Goal: Task Accomplishment & Management: Manage account settings

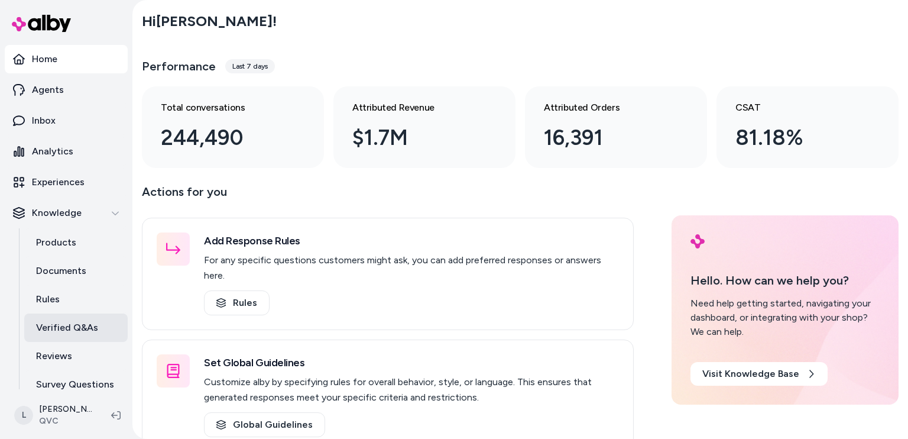
scroll to position [40, 0]
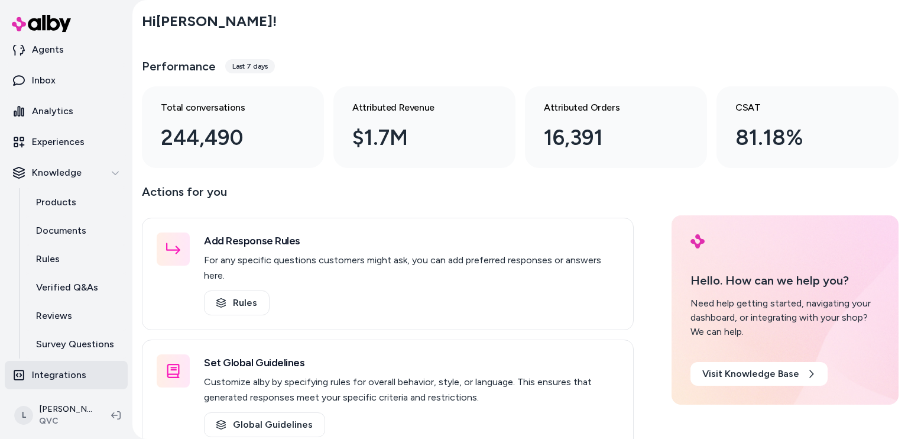
click at [92, 373] on link "Integrations" at bounding box center [66, 375] width 123 height 28
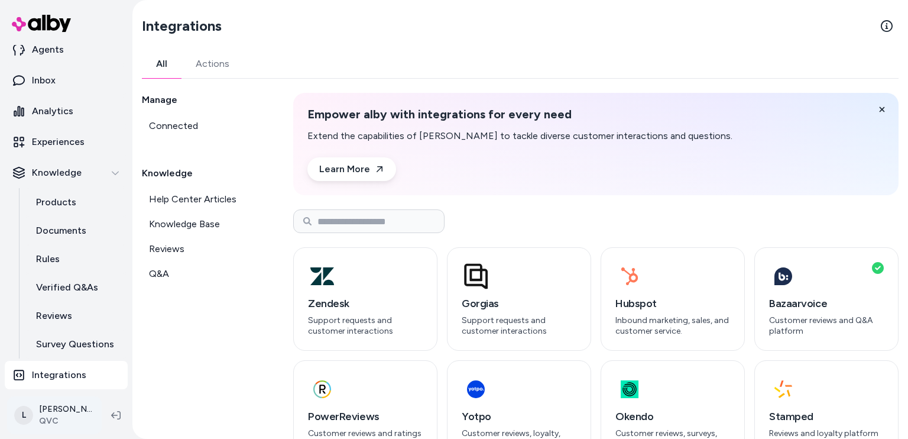
click at [28, 417] on html "Home Agents Inbox Analytics Experiences Knowledge Products Documents Rules Veri…" at bounding box center [454, 219] width 908 height 439
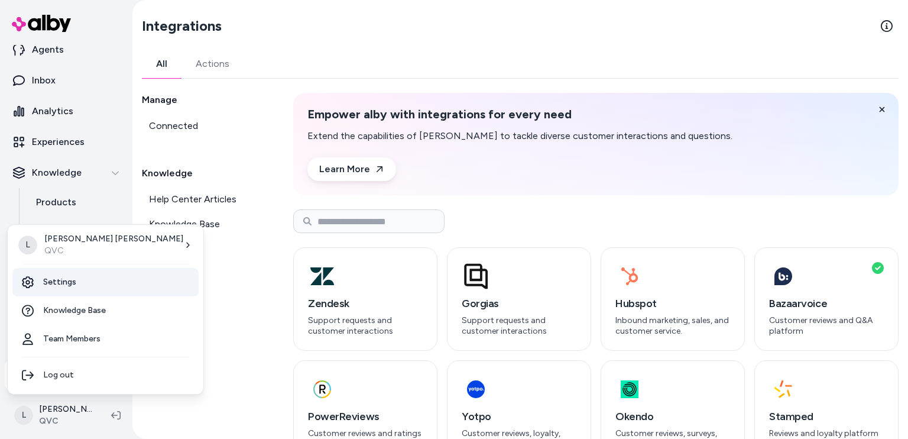
click at [92, 289] on link "Settings" at bounding box center [105, 282] width 186 height 28
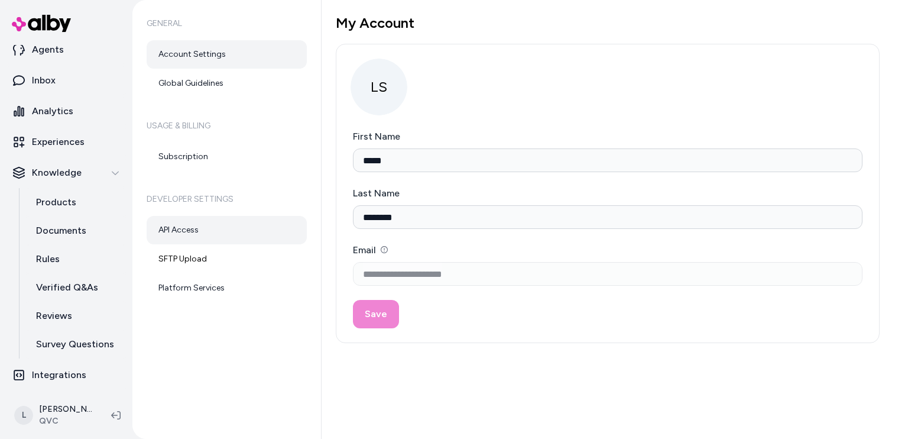
click at [180, 229] on link "API Access" at bounding box center [227, 230] width 160 height 28
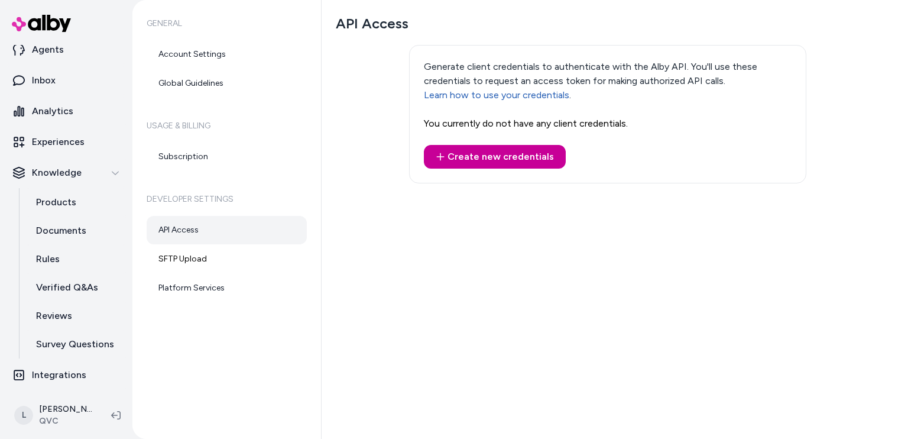
click at [510, 163] on button "Create new credentials" at bounding box center [495, 157] width 142 height 24
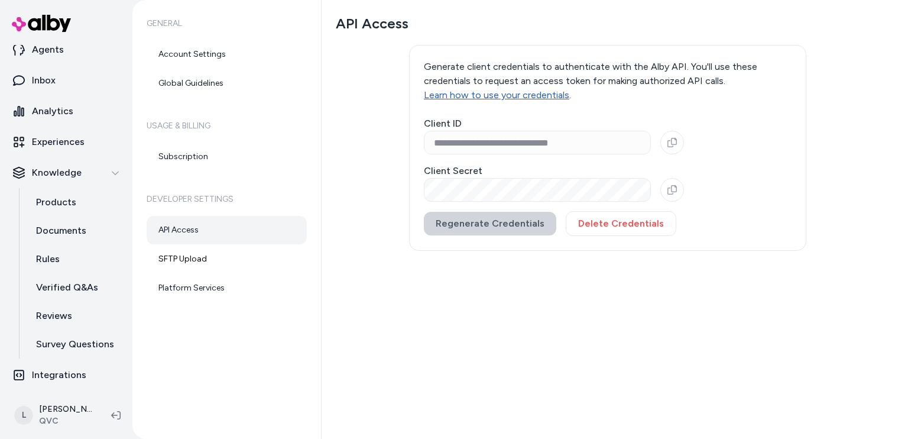
click at [519, 98] on link "Learn how to use your credentials" at bounding box center [496, 94] width 145 height 11
click at [666, 186] on button "Copy" at bounding box center [673, 190] width 24 height 24
click at [215, 292] on link "Platform Services" at bounding box center [227, 288] width 160 height 28
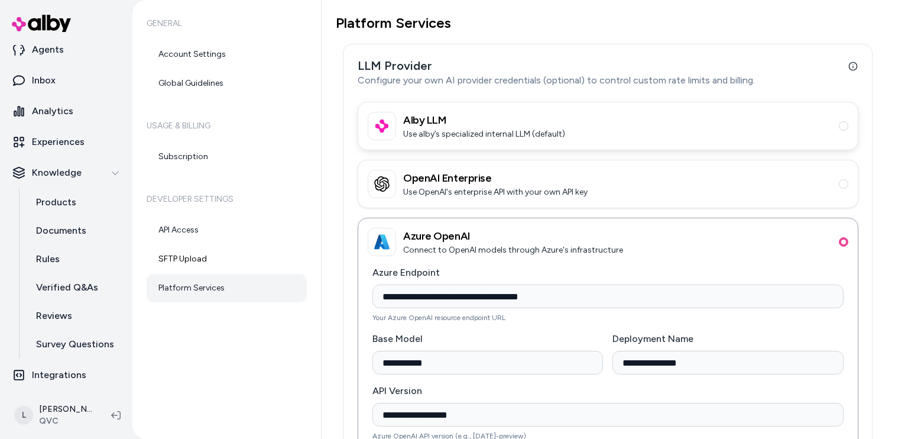
click at [534, 131] on p "Use alby’s specialized internal LLM (default)" at bounding box center [484, 134] width 162 height 12
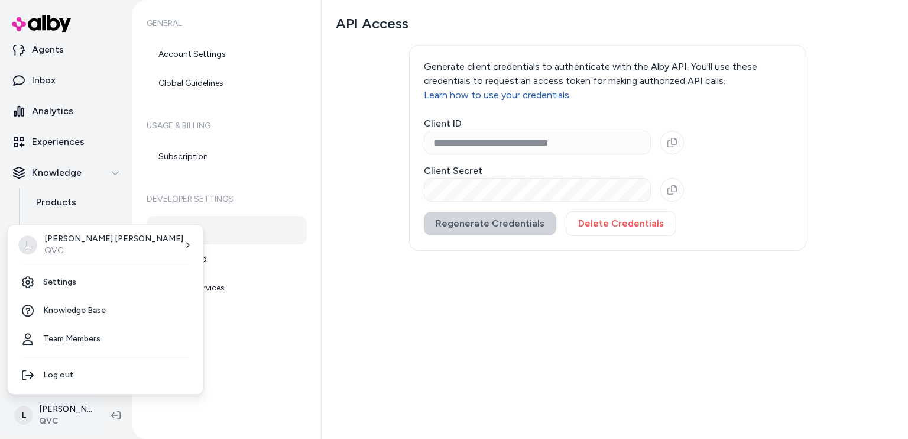
click at [22, 412] on html "**********" at bounding box center [454, 219] width 908 height 439
click at [70, 283] on link "Settings" at bounding box center [105, 282] width 186 height 28
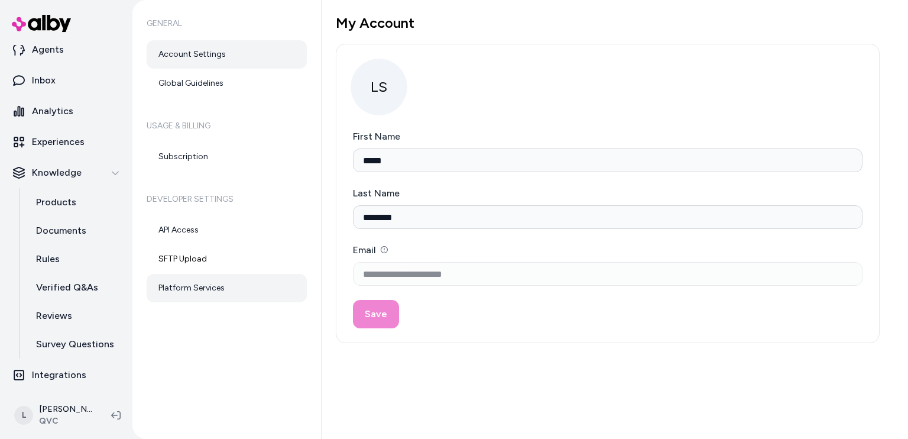
click at [177, 295] on link "Platform Services" at bounding box center [227, 288] width 160 height 28
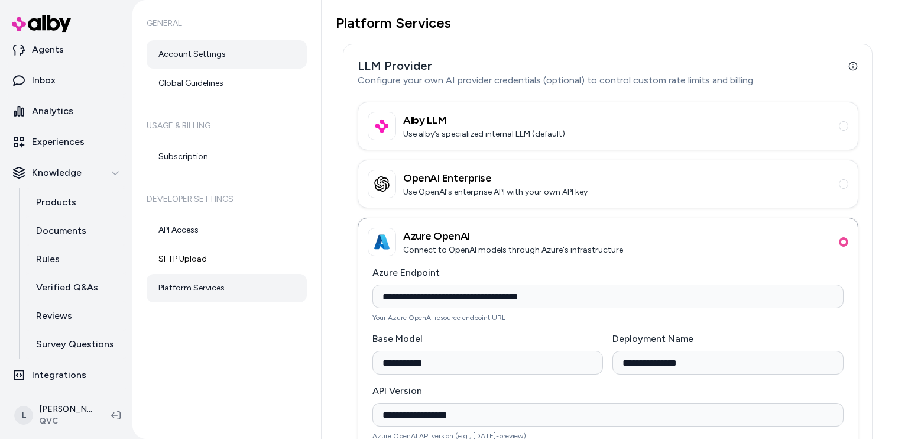
click at [205, 59] on link "Account Settings" at bounding box center [227, 54] width 160 height 28
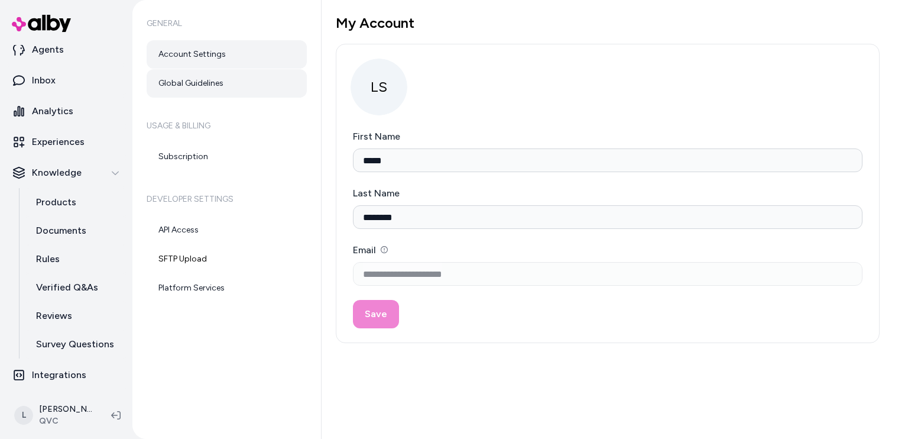
click at [198, 80] on link "Global Guidelines" at bounding box center [227, 83] width 160 height 28
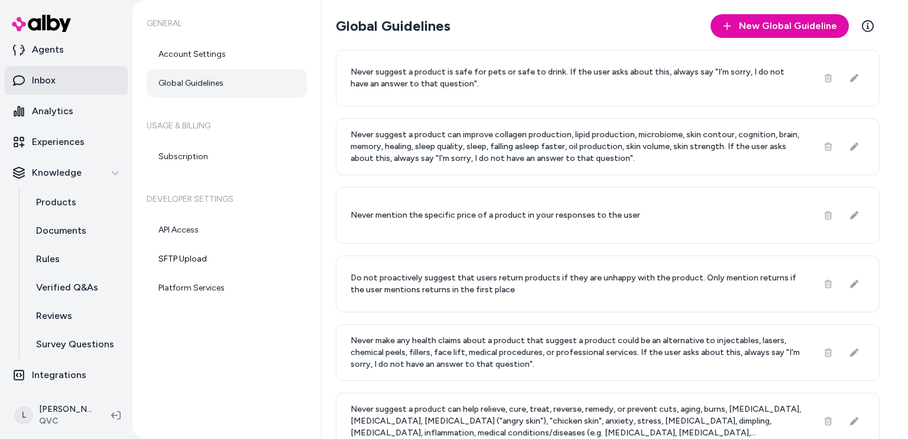
click at [35, 80] on p "Inbox" at bounding box center [44, 80] width 24 height 14
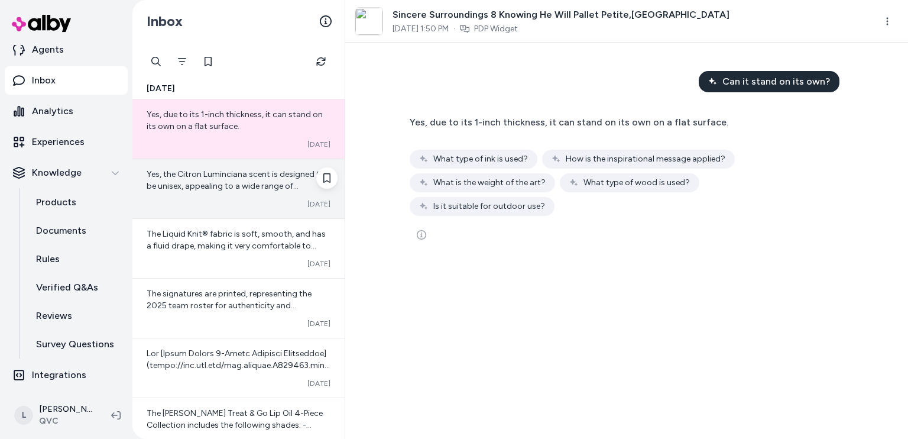
click at [263, 189] on span "Yes, the Citron Luminciana scent is designed to be unisex, appealing to a wide …" at bounding box center [236, 186] width 179 height 34
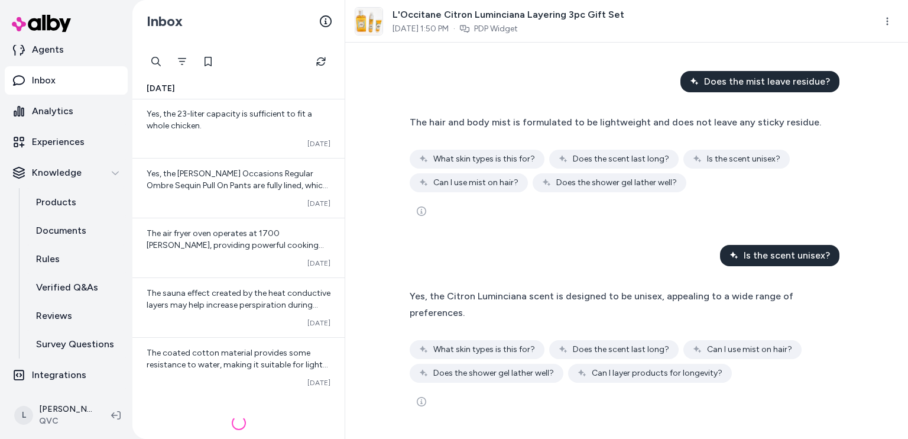
scroll to position [613, 0]
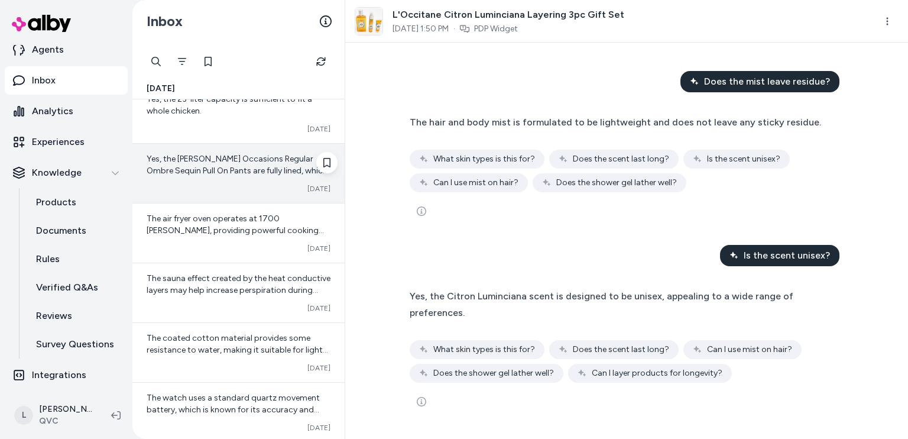
click at [247, 174] on span "Yes, the [PERSON_NAME] Occasions Regular Ombre Sequin Pull On Pants are fully l…" at bounding box center [238, 177] width 182 height 46
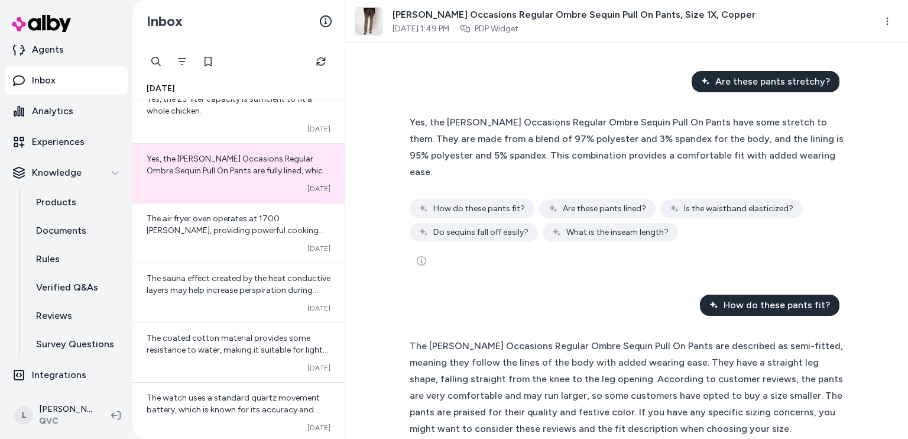
click at [452, 15] on span "[PERSON_NAME] Occasions Regular Ombre Sequin Pull On Pants, Size 1X, Copper" at bounding box center [574, 15] width 363 height 14
click at [517, 28] on link "PDP Widget" at bounding box center [497, 29] width 44 height 12
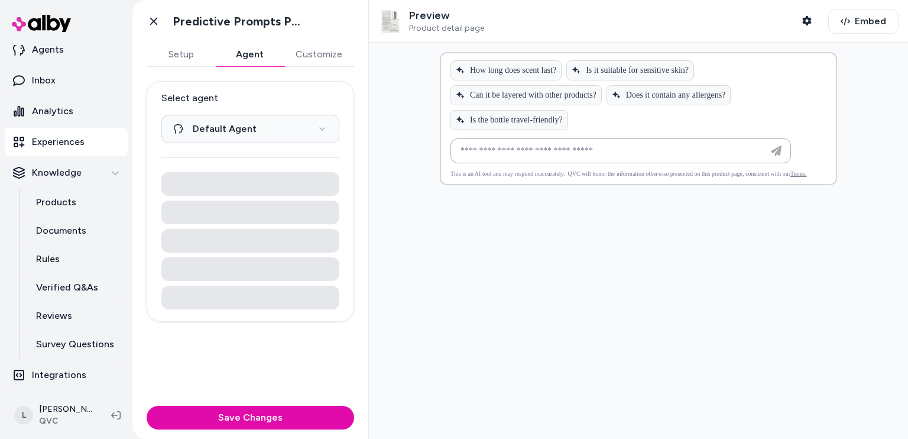
click at [242, 50] on button "Agent" at bounding box center [249, 55] width 69 height 24
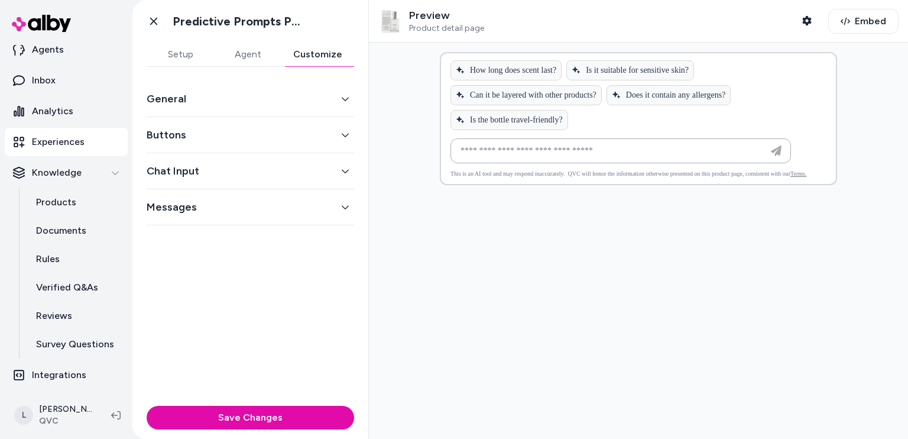
click at [293, 49] on button "Customize" at bounding box center [318, 55] width 73 height 24
click at [48, 44] on div at bounding box center [76, 23] width 142 height 43
click at [46, 50] on p "Agents" at bounding box center [48, 50] width 32 height 14
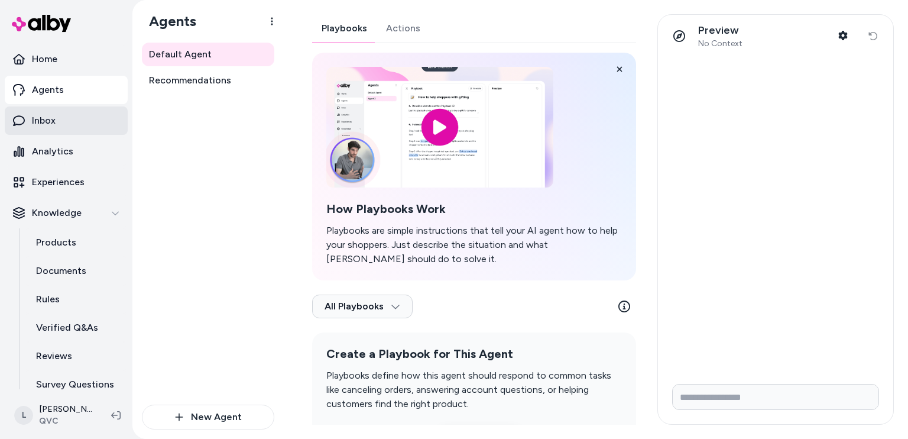
click at [58, 125] on link "Inbox" at bounding box center [66, 120] width 123 height 28
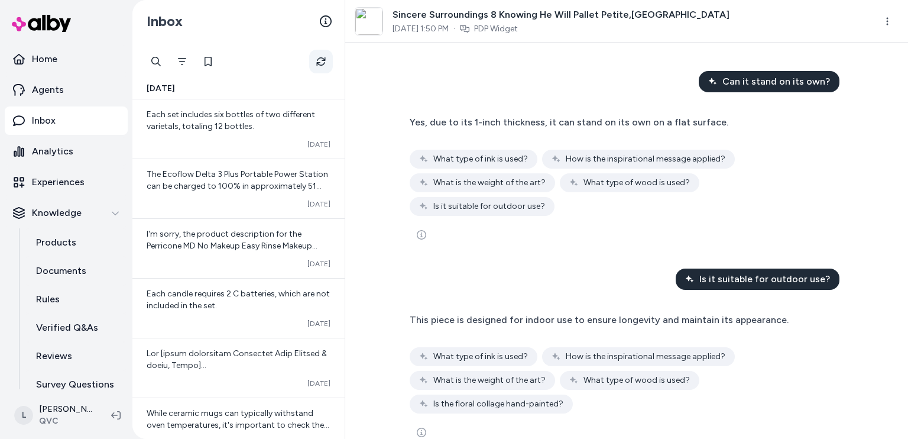
click at [319, 59] on icon "Refresh" at bounding box center [320, 61] width 9 height 9
click at [328, 61] on button "Refresh" at bounding box center [321, 62] width 24 height 24
click at [325, 60] on icon "Refresh" at bounding box center [320, 61] width 9 height 9
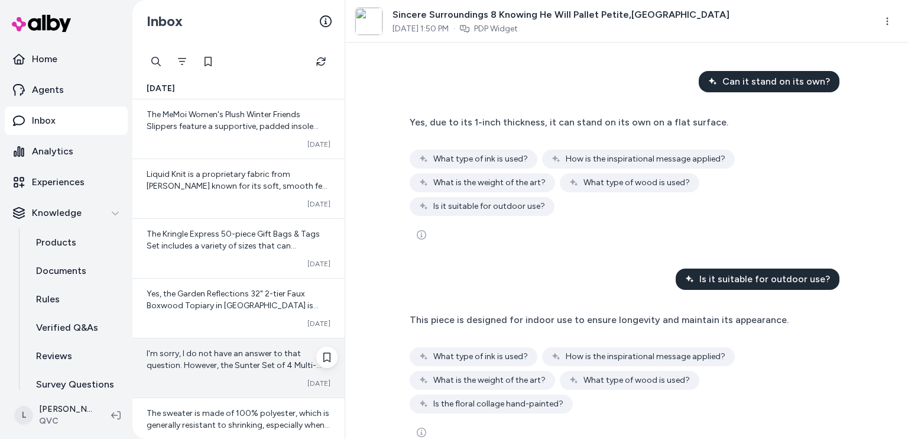
click at [227, 367] on span "I'm sorry, I do not have an answer to that question. However, the Sunter Set of…" at bounding box center [238, 382] width 182 height 69
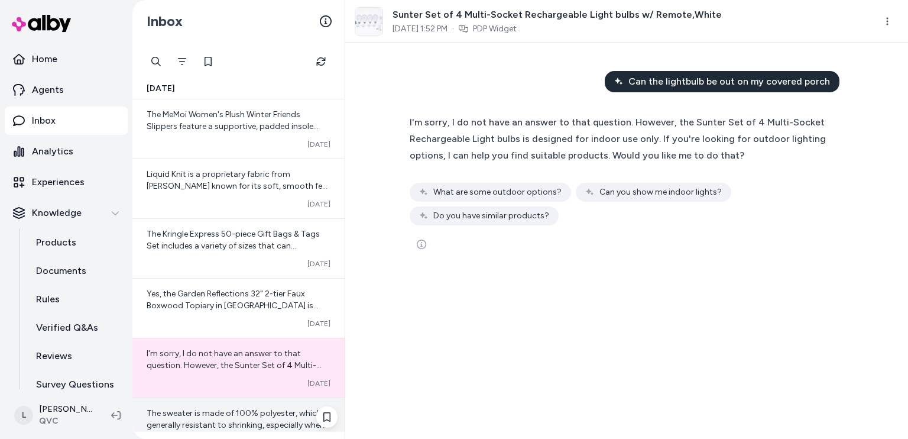
click at [247, 410] on span "The sweater is made of 100% polyester, which is generally resistant to shrinkin…" at bounding box center [238, 431] width 183 height 46
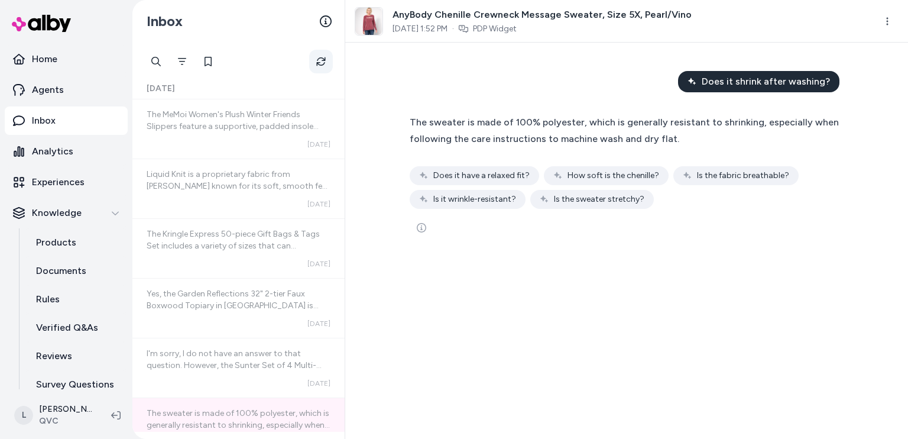
click at [317, 59] on icon "Refresh" at bounding box center [320, 61] width 9 height 9
click at [85, 125] on link "Inbox" at bounding box center [66, 120] width 123 height 28
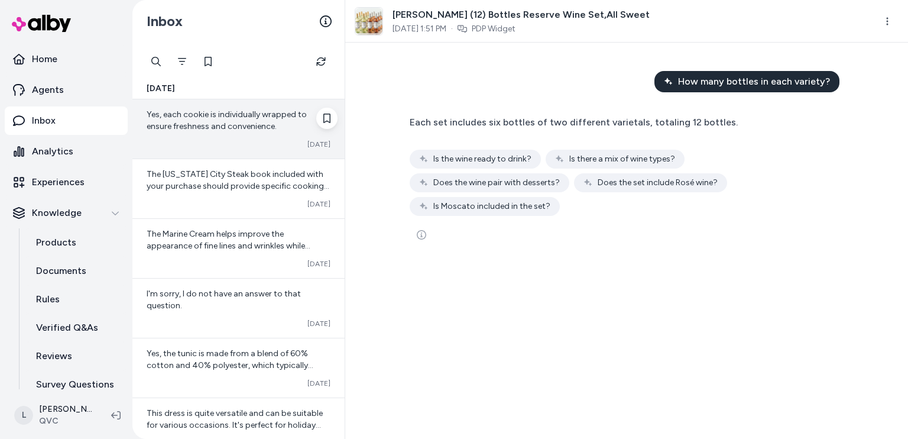
click at [227, 119] on span "Yes, each cookie is individually wrapped to ensure freshness and convenience." at bounding box center [227, 120] width 160 height 22
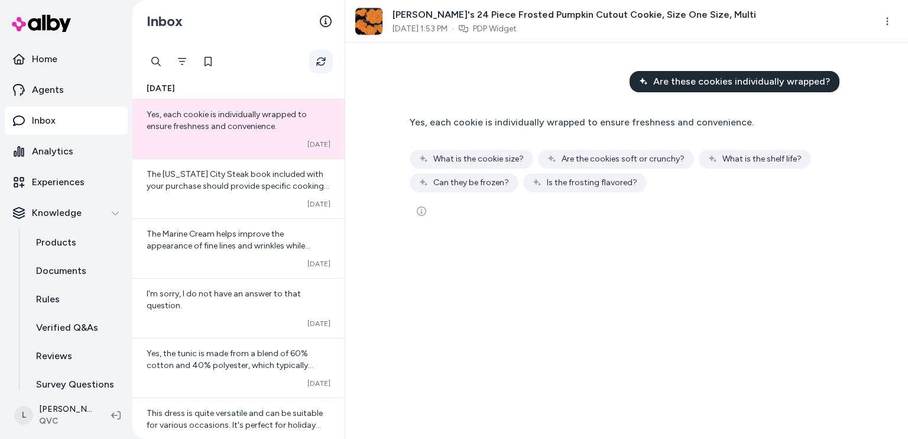
click at [317, 59] on icon "Refresh" at bounding box center [320, 61] width 9 height 9
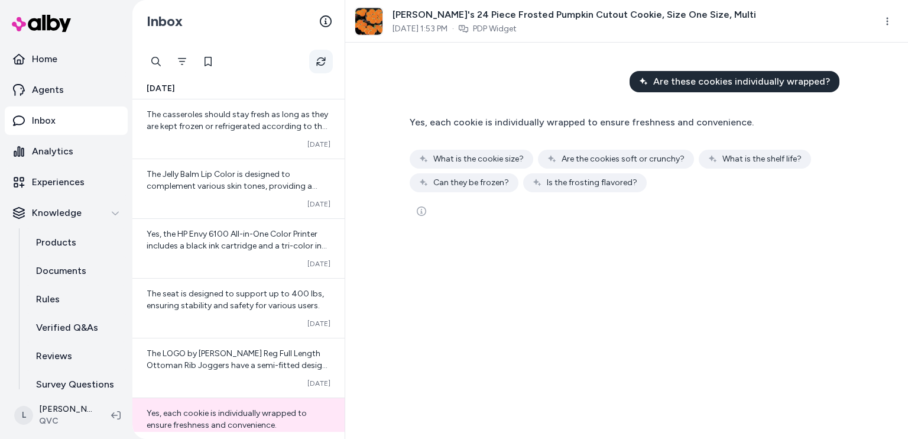
click at [317, 59] on icon "Refresh" at bounding box center [320, 61] width 9 height 9
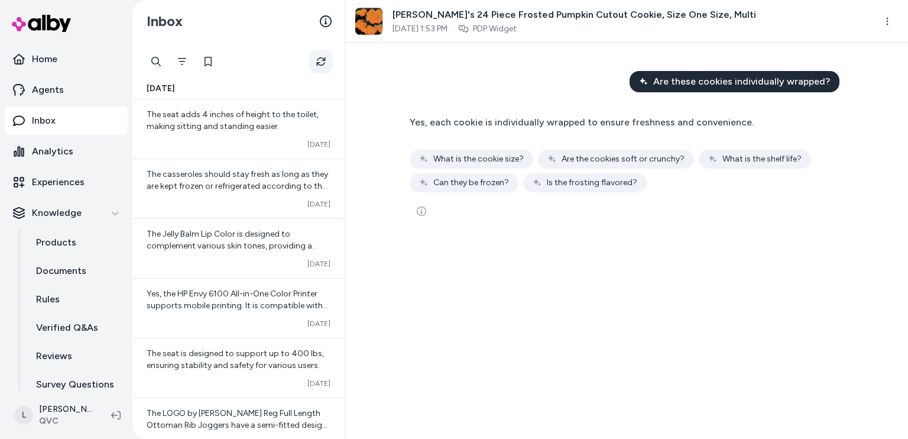
click at [317, 59] on icon "Refresh" at bounding box center [320, 61] width 9 height 9
click at [323, 56] on button "Refresh" at bounding box center [321, 62] width 24 height 24
click at [313, 56] on button "Refresh" at bounding box center [321, 62] width 24 height 24
drag, startPoint x: 312, startPoint y: 47, endPoint x: 315, endPoint y: 66, distance: 19.7
click at [313, 58] on div "[DATE] The yellow color is bright and cheerful, designed to add a pop of color …" at bounding box center [238, 241] width 212 height 396
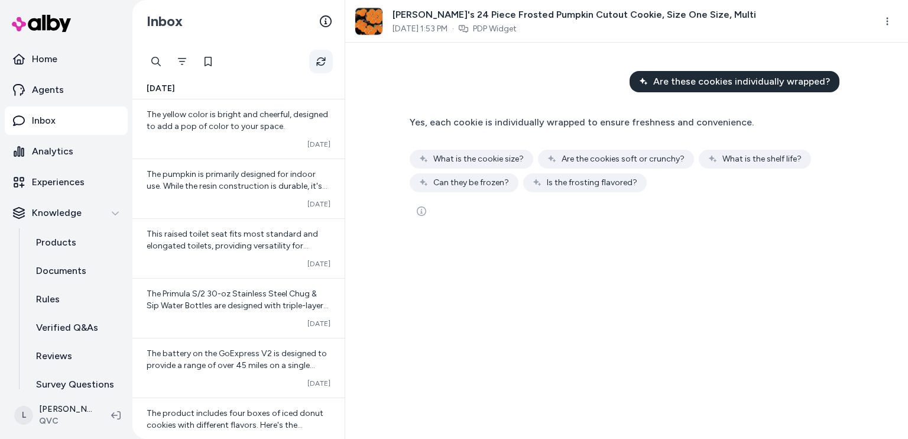
click at [315, 66] on button "Refresh" at bounding box center [321, 62] width 24 height 24
click at [180, 62] on icon "Filter" at bounding box center [181, 61] width 9 height 9
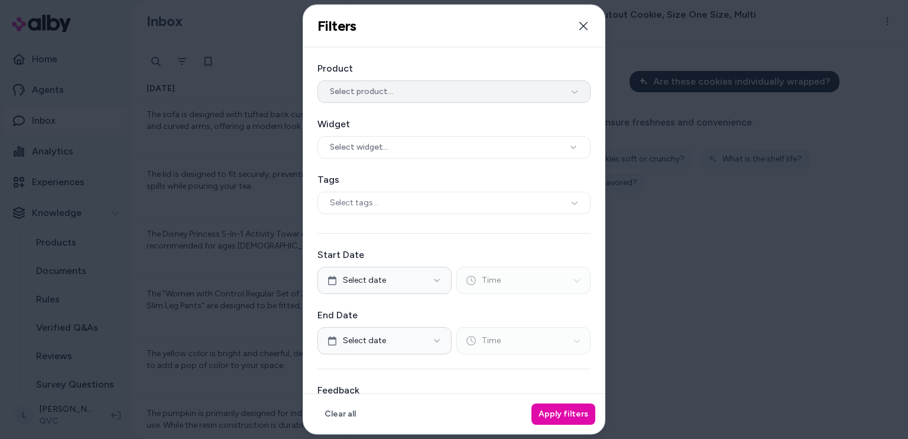
click at [367, 94] on span "Select product..." at bounding box center [361, 92] width 63 height 12
click at [351, 117] on input "text" at bounding box center [458, 118] width 238 height 24
paste input "*******"
type input "*******"
click at [563, 415] on button "Apply filters" at bounding box center [564, 413] width 64 height 21
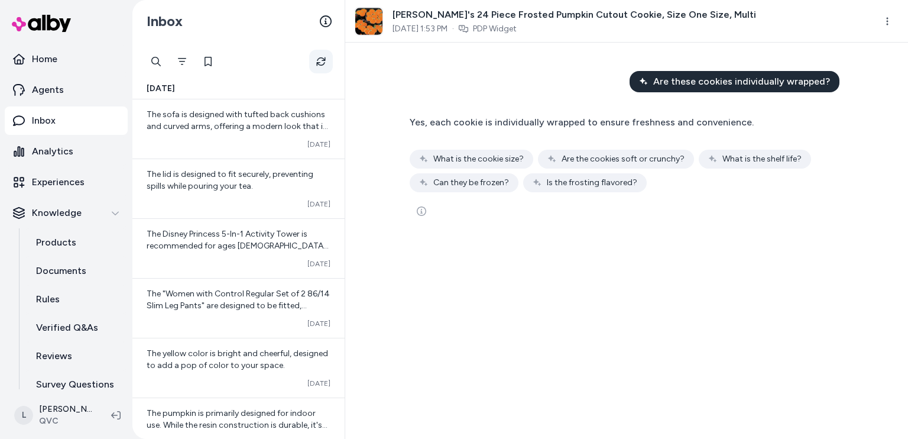
click at [318, 61] on icon "Refresh" at bounding box center [320, 61] width 9 height 9
click at [181, 59] on icon "Filter" at bounding box center [181, 61] width 9 height 9
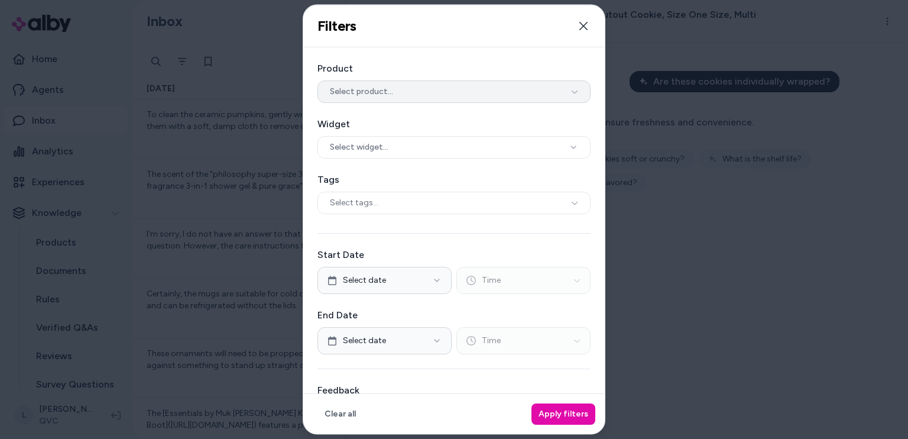
click at [361, 89] on span "Select product..." at bounding box center [361, 92] width 63 height 12
type input "*******"
click at [326, 115] on icon at bounding box center [329, 117] width 9 height 9
click at [395, 113] on input "*******" at bounding box center [458, 118] width 238 height 24
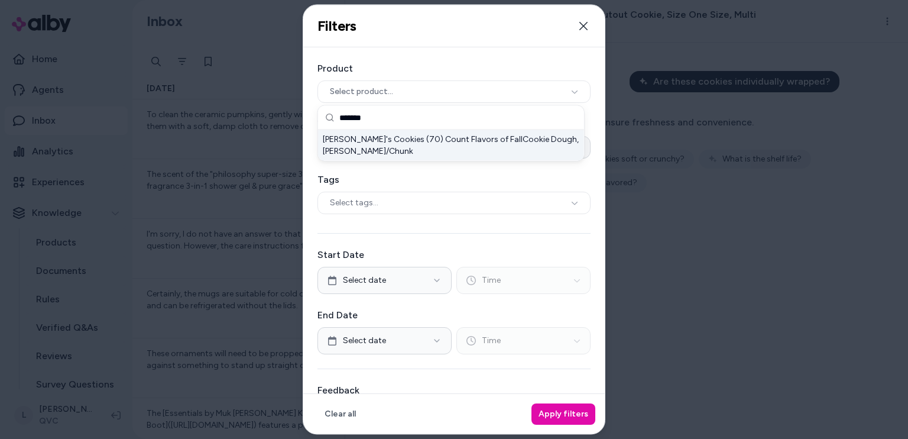
click at [392, 138] on div "[PERSON_NAME]'s Cookies (70) Count Flavors of FallCookie Dough,[PERSON_NAME]/Ch…" at bounding box center [451, 145] width 266 height 31
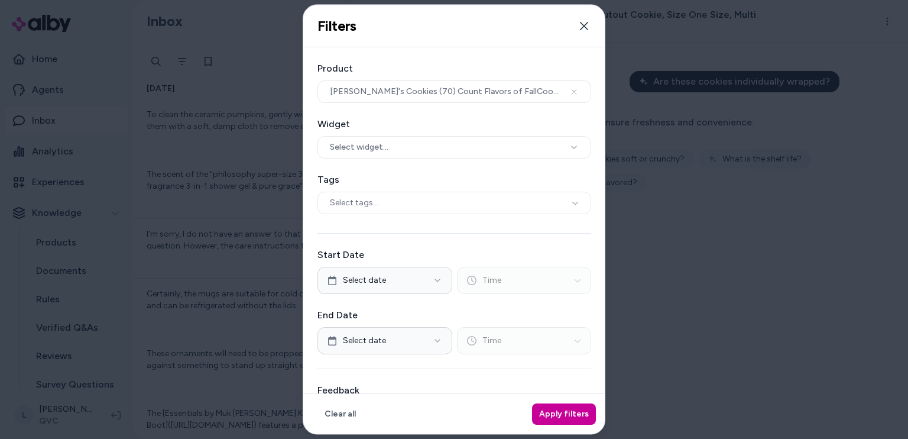
drag, startPoint x: 572, startPoint y: 418, endPoint x: 570, endPoint y: 411, distance: 7.5
click at [572, 418] on div "Clear all Apply filters" at bounding box center [454, 413] width 302 height 41
click at [569, 409] on button "Apply filters" at bounding box center [564, 413] width 64 height 21
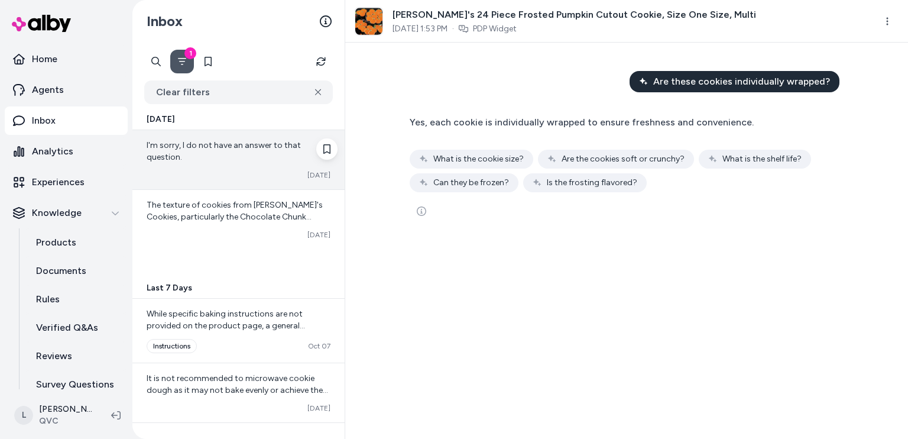
click at [271, 150] on span "I'm sorry, I do not have an answer to that question." at bounding box center [224, 151] width 154 height 22
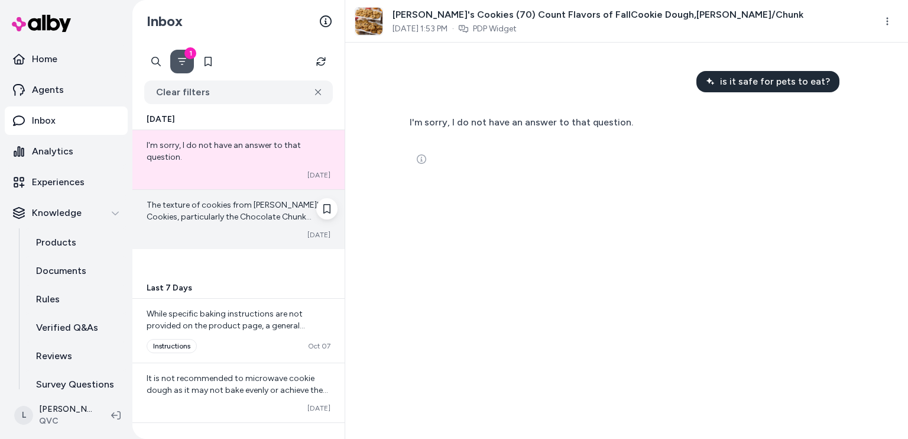
click at [271, 216] on span "The texture of cookies from [PERSON_NAME]'s Cookies, particularly the Chocolate…" at bounding box center [238, 246] width 183 height 93
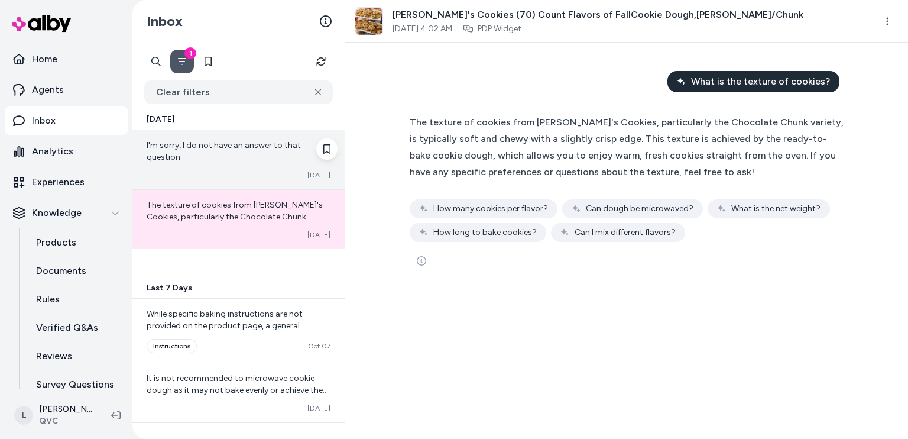
click at [235, 146] on span "I'm sorry, I do not have an answer to that question." at bounding box center [224, 151] width 154 height 22
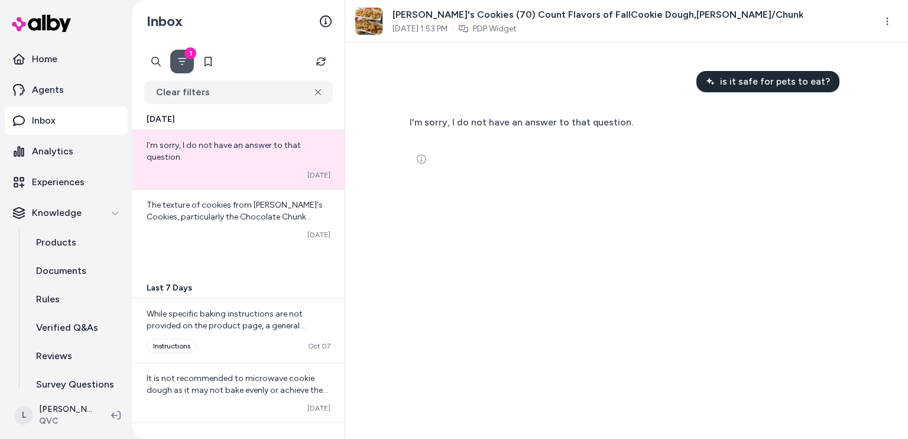
click at [179, 62] on icon "Filter" at bounding box center [181, 61] width 9 height 9
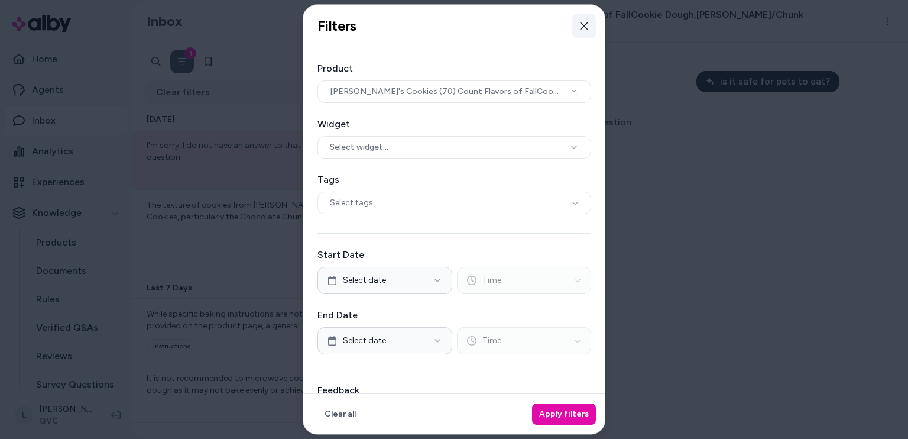
click at [588, 21] on icon "button" at bounding box center [584, 25] width 9 height 9
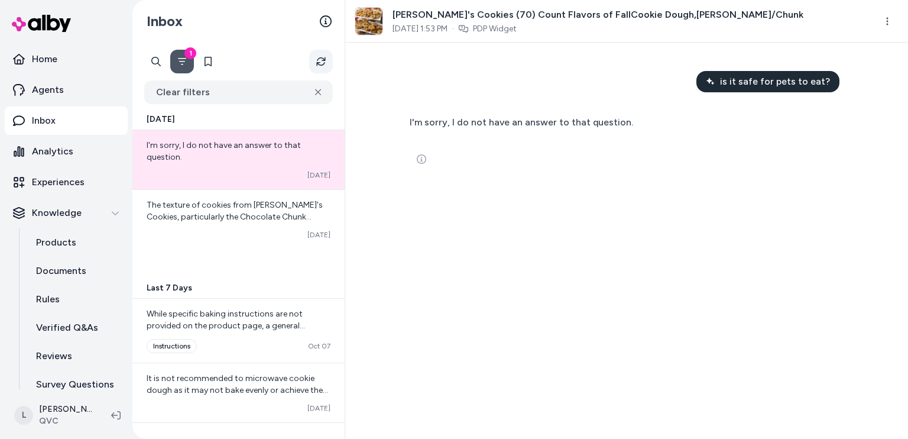
click at [322, 62] on icon "Refresh" at bounding box center [320, 61] width 9 height 9
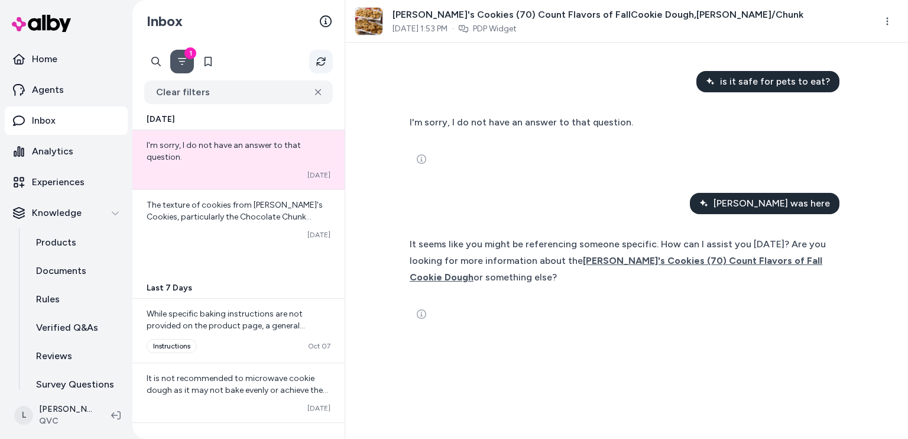
click at [326, 56] on button "Refresh" at bounding box center [321, 62] width 24 height 24
click at [248, 164] on div "It seems like you might be referencing someone specific. How can I assist you […" at bounding box center [238, 159] width 212 height 59
click at [58, 244] on p "Products" at bounding box center [56, 242] width 40 height 14
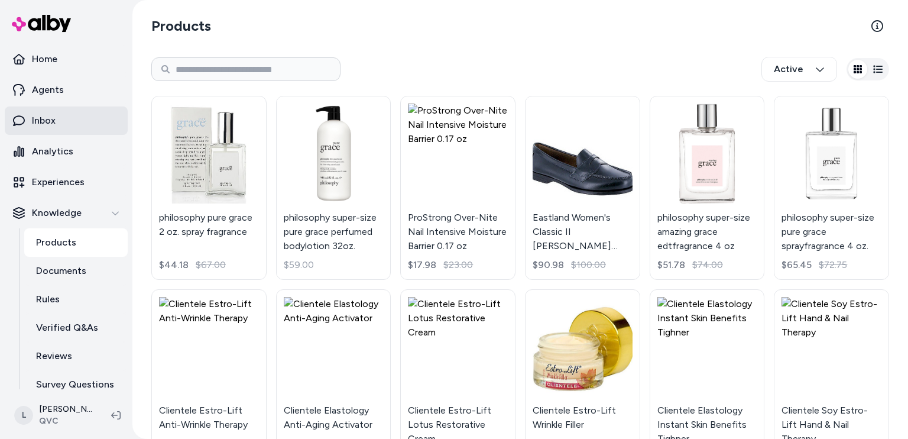
click at [59, 120] on link "Inbox" at bounding box center [66, 120] width 123 height 28
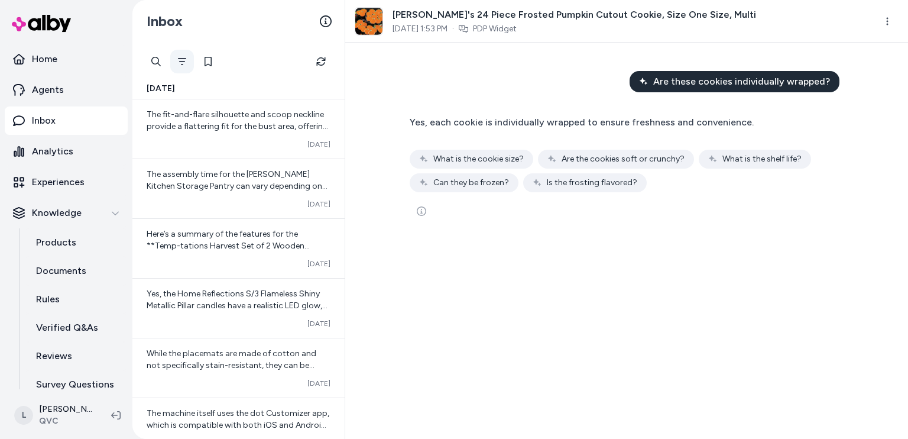
click at [176, 59] on button "Filter" at bounding box center [182, 62] width 24 height 24
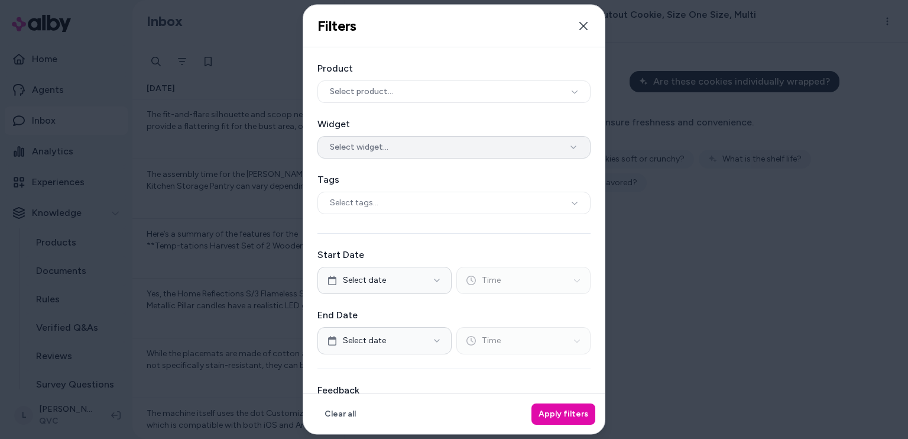
click at [373, 148] on button "Select widget..." at bounding box center [454, 147] width 273 height 22
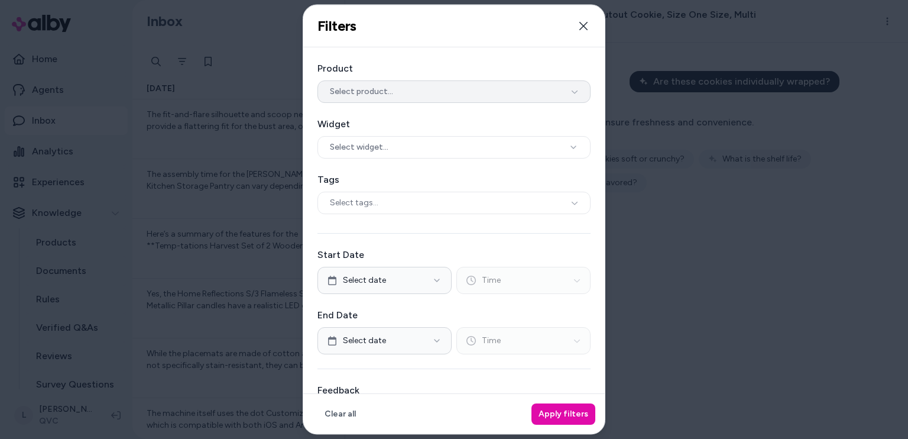
click at [371, 87] on span "Select product..." at bounding box center [361, 92] width 63 height 12
paste input "*******"
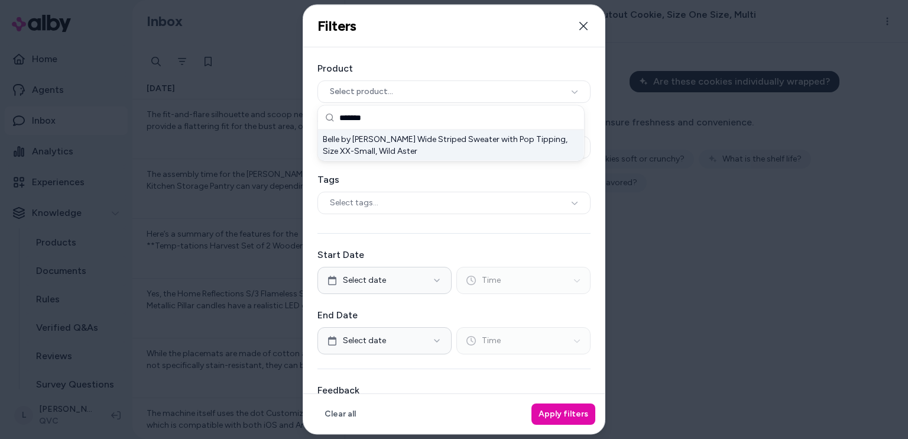
type input "*******"
click at [359, 140] on div "Belle by [PERSON_NAME] Wide Striped Sweater with Pop Tipping, Size XX-Small, Wi…" at bounding box center [451, 145] width 266 height 31
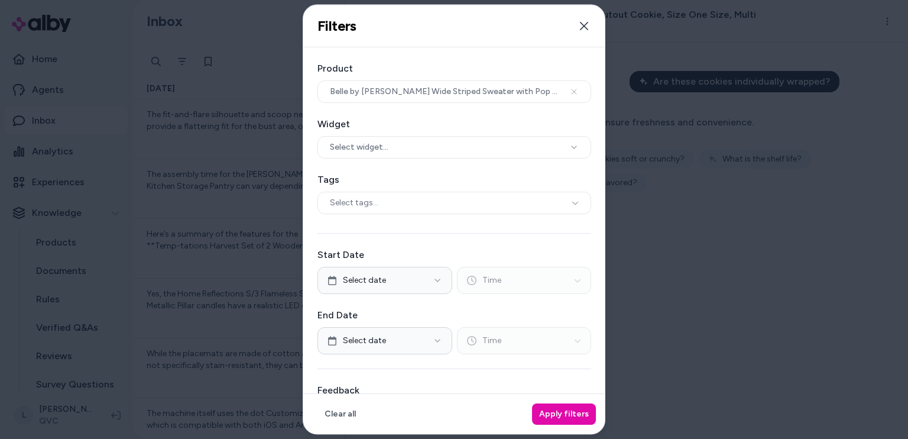
click at [556, 403] on button "Apply filters" at bounding box center [564, 413] width 64 height 21
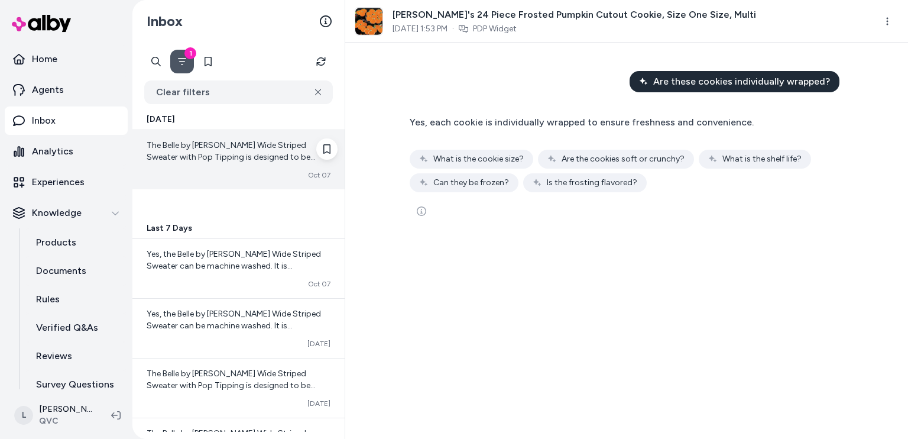
click at [264, 168] on div "The Belle by [PERSON_NAME] Wide Striped Sweater with Pop Tipping is designed to…" at bounding box center [238, 159] width 212 height 59
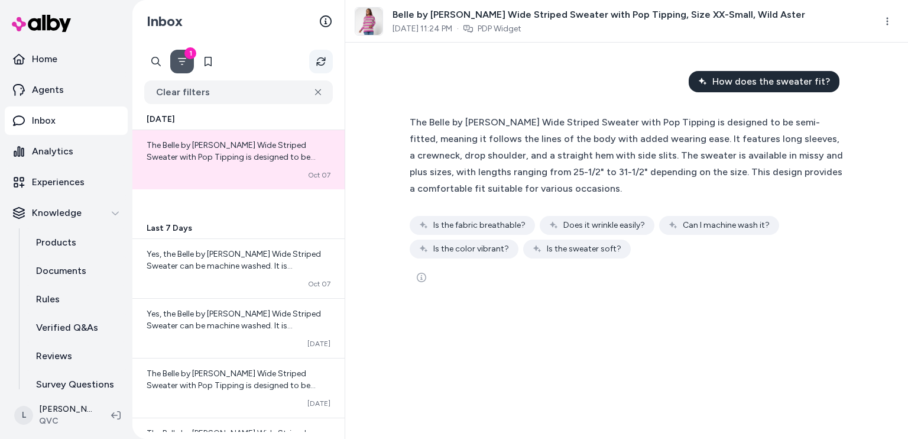
click at [319, 61] on icon "Refresh" at bounding box center [320, 61] width 9 height 9
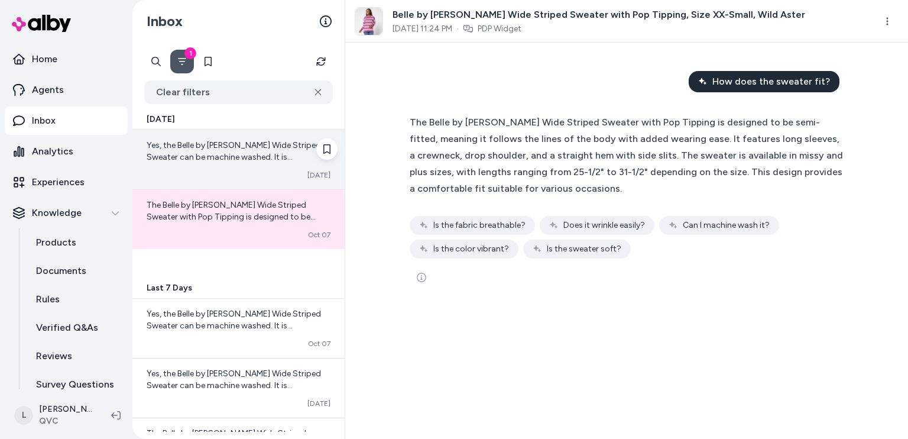
click at [239, 158] on span "Yes, the Belle by [PERSON_NAME] Wide Striped Sweater can be machine washed. It …" at bounding box center [234, 157] width 174 height 34
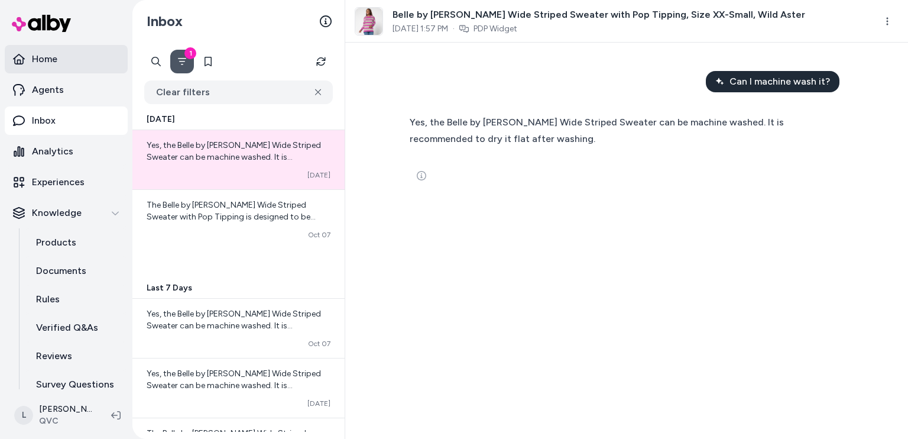
click at [75, 52] on link "Home" at bounding box center [66, 59] width 123 height 28
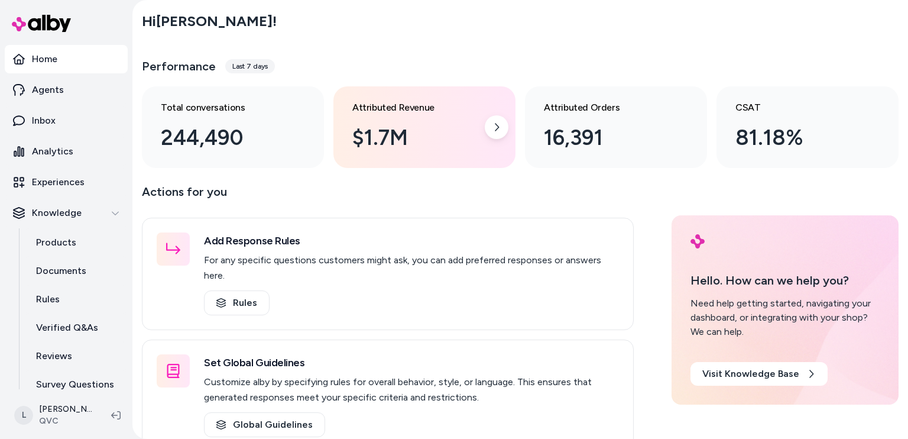
click at [367, 106] on h3 "Attributed Revenue" at bounding box center [414, 108] width 125 height 14
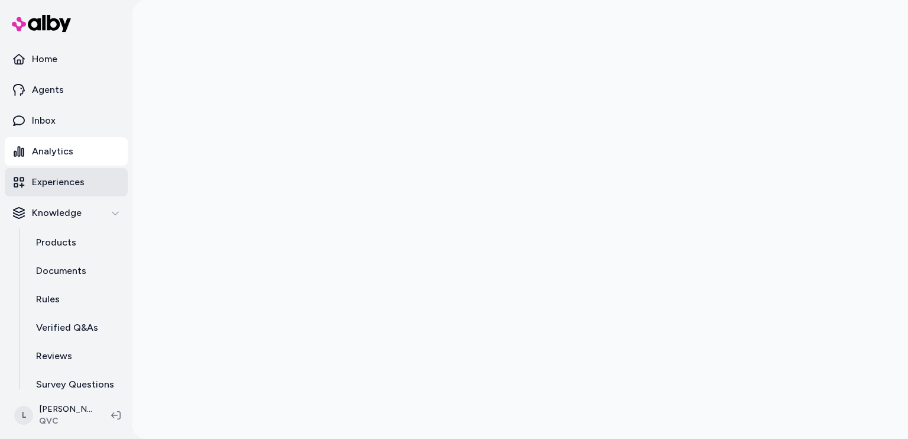
click at [59, 182] on p "Experiences" at bounding box center [58, 182] width 53 height 14
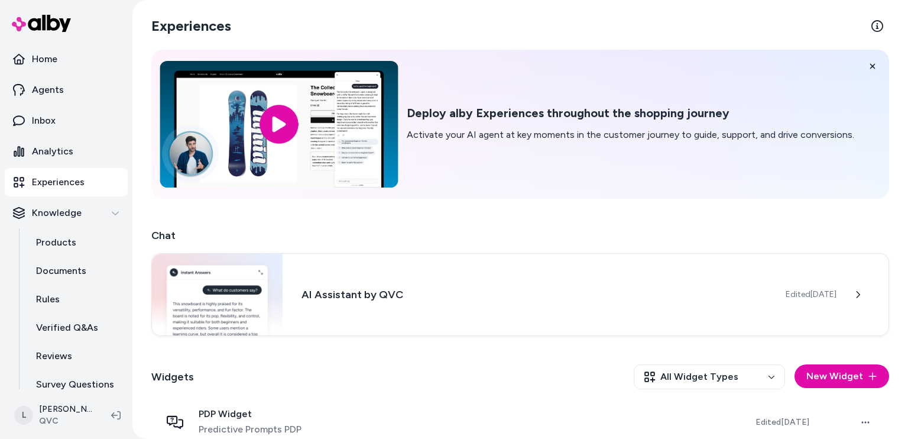
click at [275, 127] on input "image" at bounding box center [279, 124] width 238 height 127
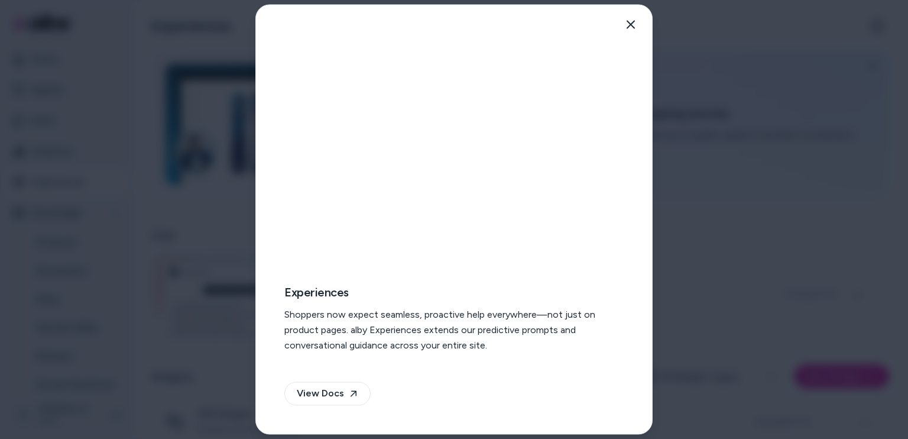
click at [570, 342] on p "Shoppers now expect seamless, proactive help everywhere—not just on product pag…" at bounding box center [453, 331] width 339 height 46
click at [634, 21] on icon "button" at bounding box center [631, 25] width 8 height 8
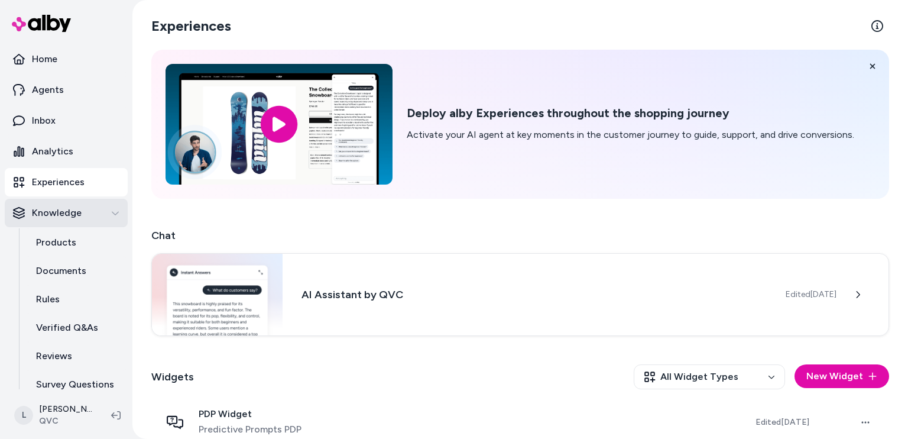
click at [111, 213] on icon "button" at bounding box center [115, 213] width 8 height 8
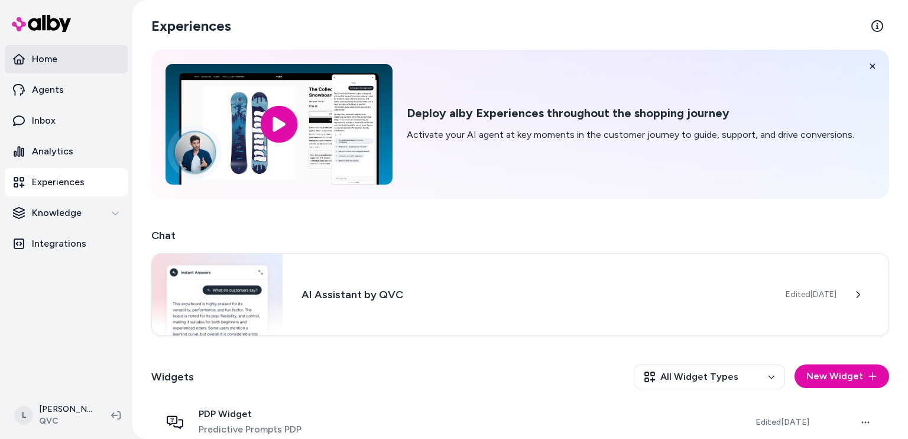
click at [65, 62] on link "Home" at bounding box center [66, 59] width 123 height 28
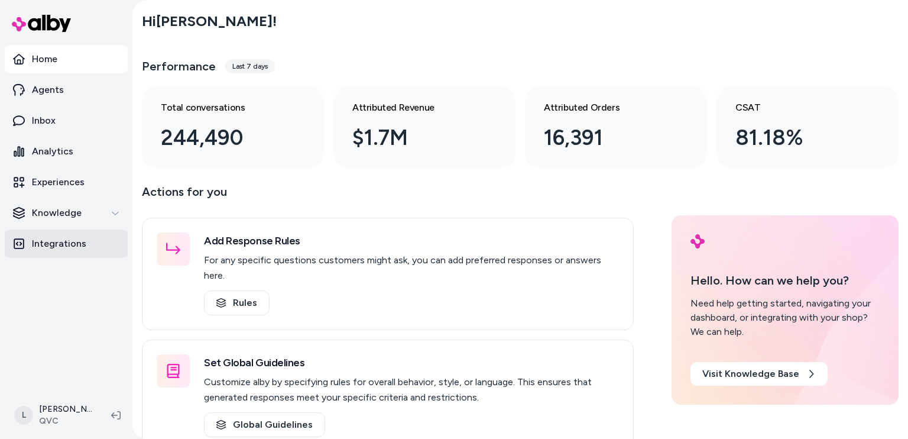
click at [53, 238] on p "Integrations" at bounding box center [59, 244] width 54 height 14
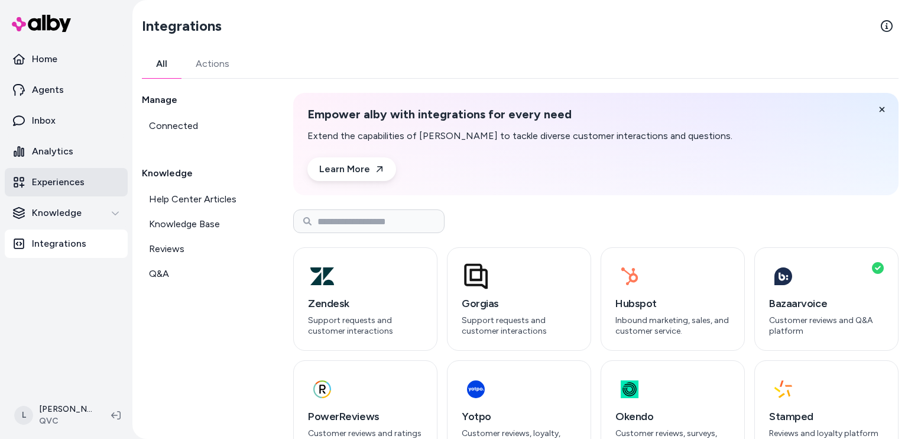
click at [42, 182] on p "Experiences" at bounding box center [58, 182] width 53 height 14
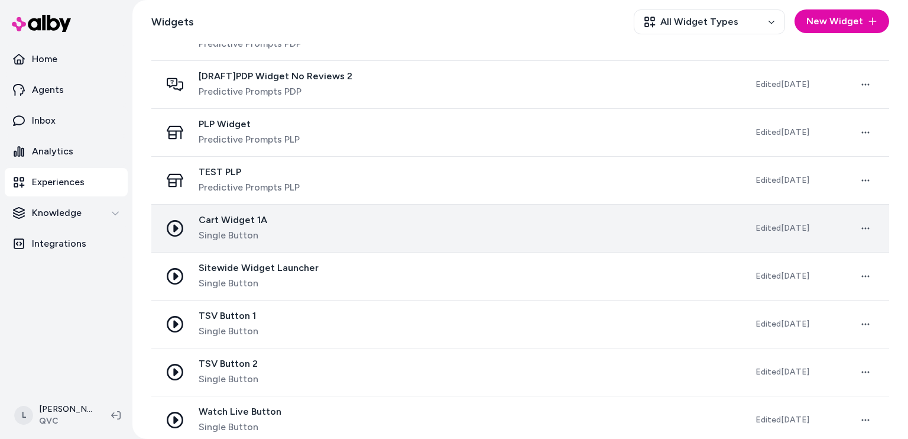
scroll to position [542, 0]
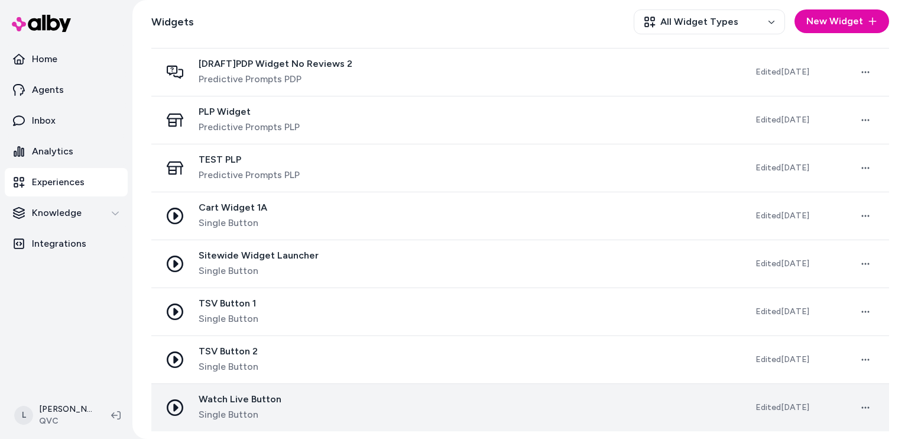
click at [348, 408] on div "Watch Live Button Single Button" at bounding box center [449, 407] width 576 height 28
